Goal: Find specific page/section

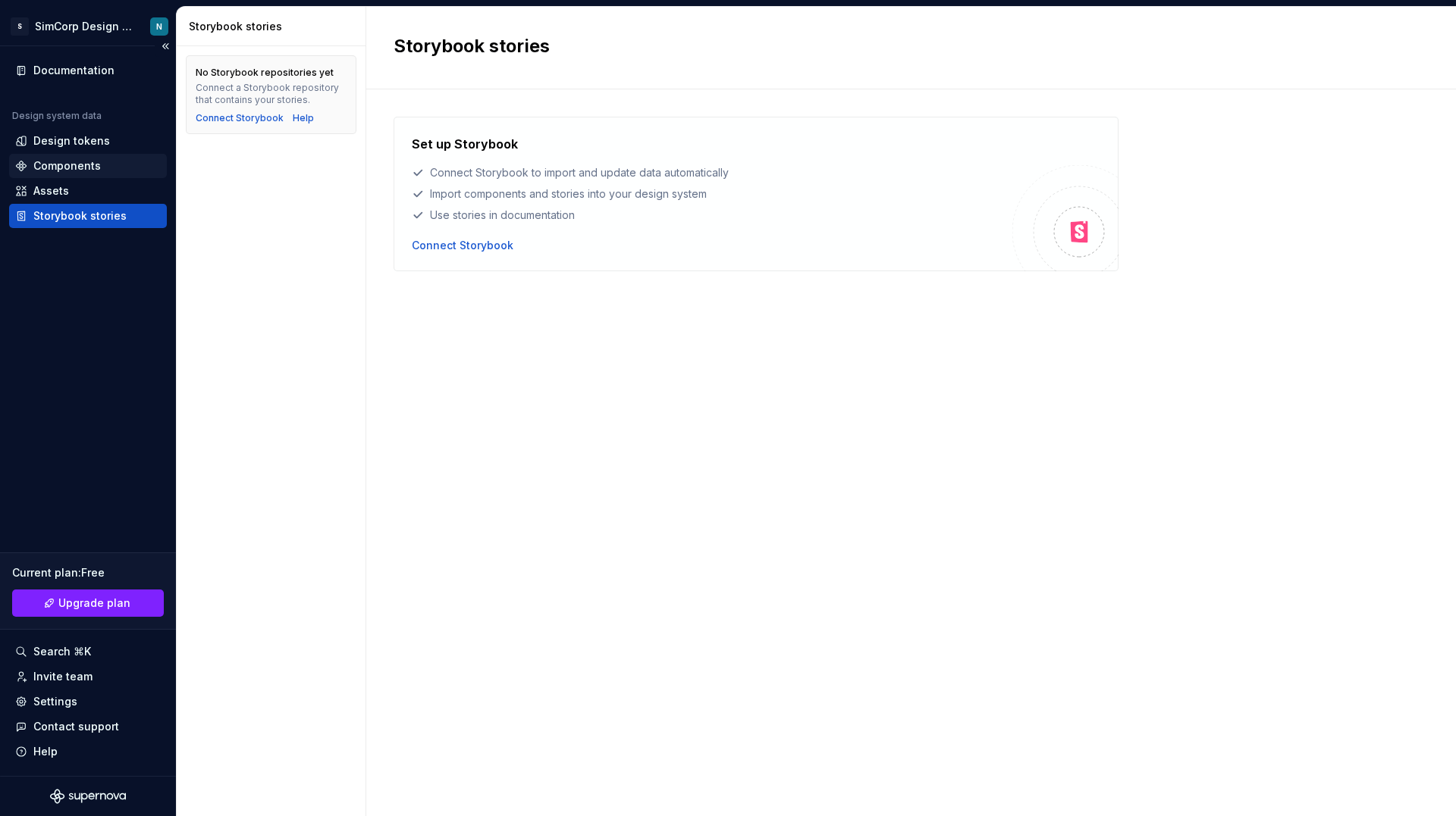
click at [69, 161] on div "Components" at bounding box center [67, 166] width 68 height 15
click at [65, 134] on div "Design tokens" at bounding box center [71, 141] width 76 height 15
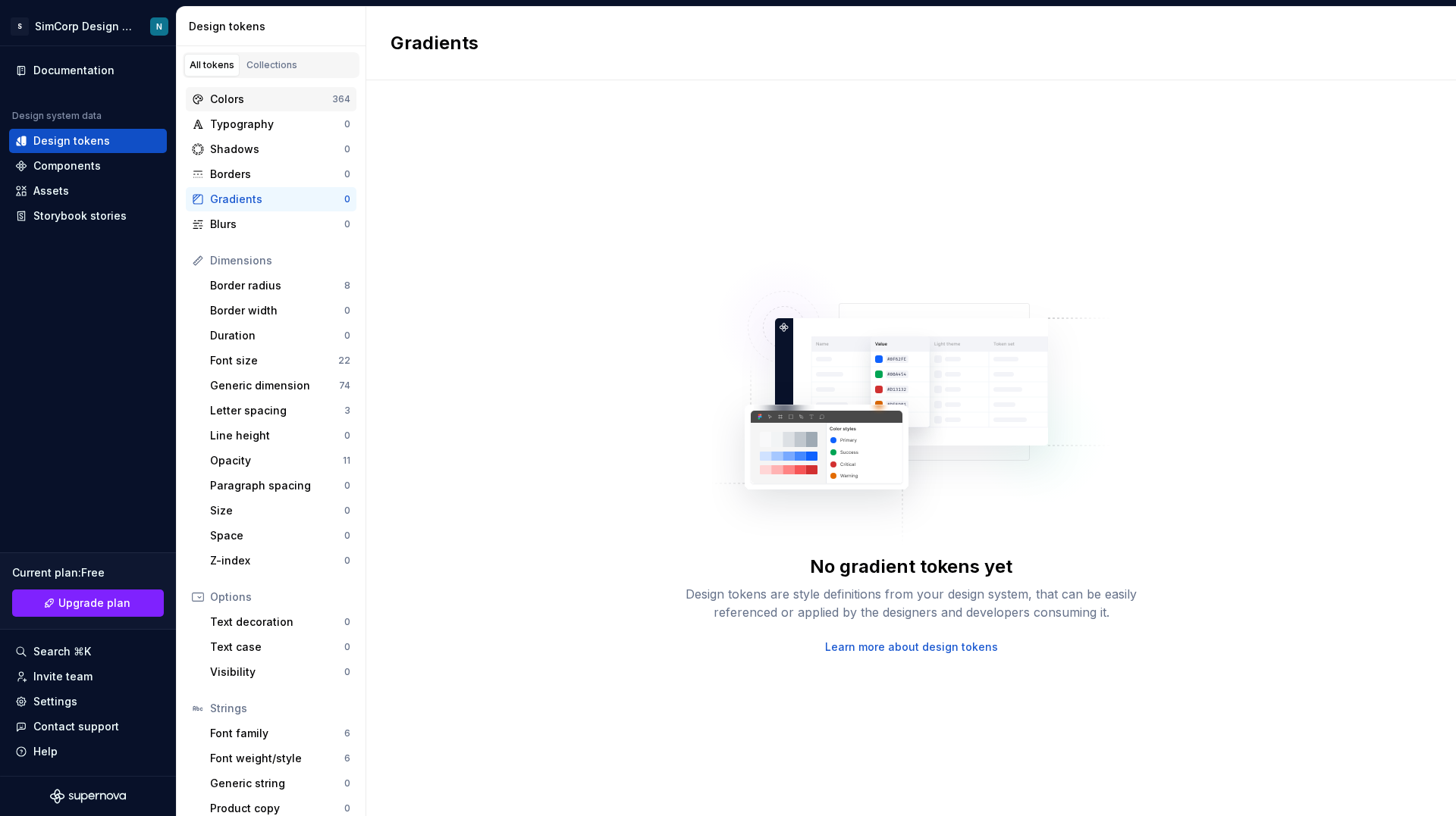
click at [242, 98] on div "Colors" at bounding box center [271, 99] width 122 height 15
